Goal: Information Seeking & Learning: Learn about a topic

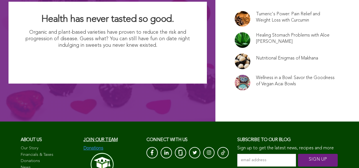
click at [235, 11] on link at bounding box center [243, 19] width 16 height 16
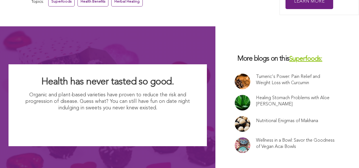
scroll to position [2094, 0]
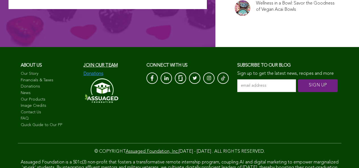
click at [83, 63] on span "Join our team" at bounding box center [100, 65] width 34 height 5
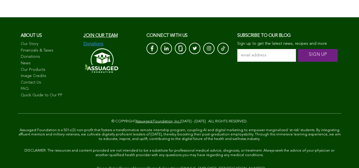
scroll to position [320, 0]
